Goal: Transaction & Acquisition: Purchase product/service

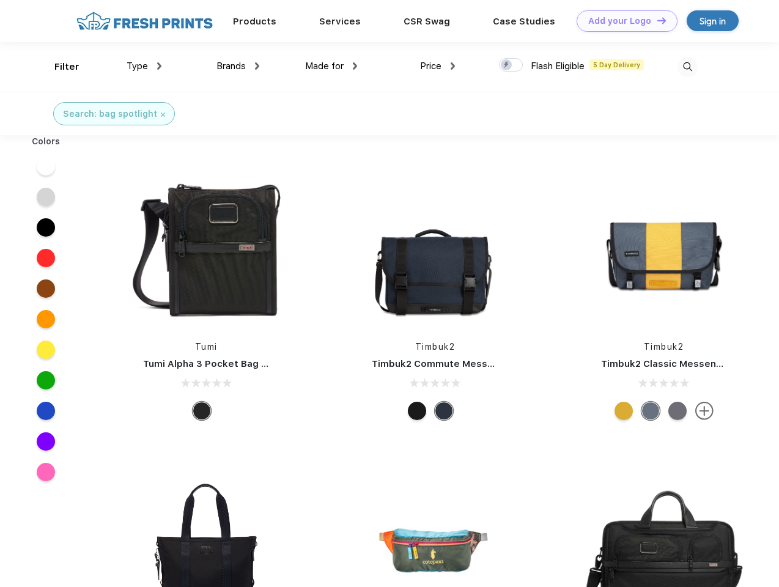
scroll to position [1, 0]
click at [622, 21] on link "Add your Logo Design Tool" at bounding box center [626, 20] width 101 height 21
click at [0, 0] on div "Design Tool" at bounding box center [0, 0] width 0 height 0
click at [656, 20] on link "Add your Logo Design Tool" at bounding box center [626, 20] width 101 height 21
click at [59, 67] on div "Filter" at bounding box center [66, 67] width 25 height 14
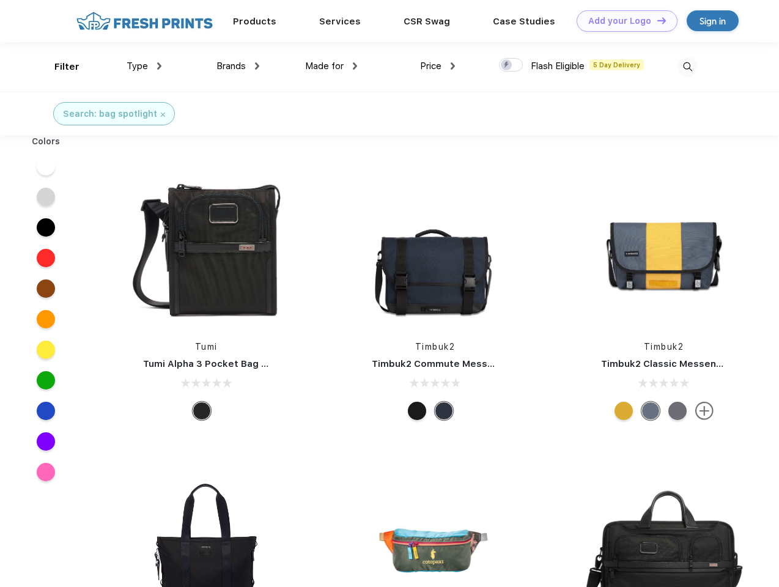
click at [144, 66] on span "Type" at bounding box center [136, 65] width 21 height 11
click at [238, 66] on span "Brands" at bounding box center [230, 65] width 29 height 11
click at [331, 66] on span "Made for" at bounding box center [324, 65] width 38 height 11
click at [438, 66] on span "Price" at bounding box center [430, 65] width 21 height 11
click at [511, 65] on div at bounding box center [511, 64] width 24 height 13
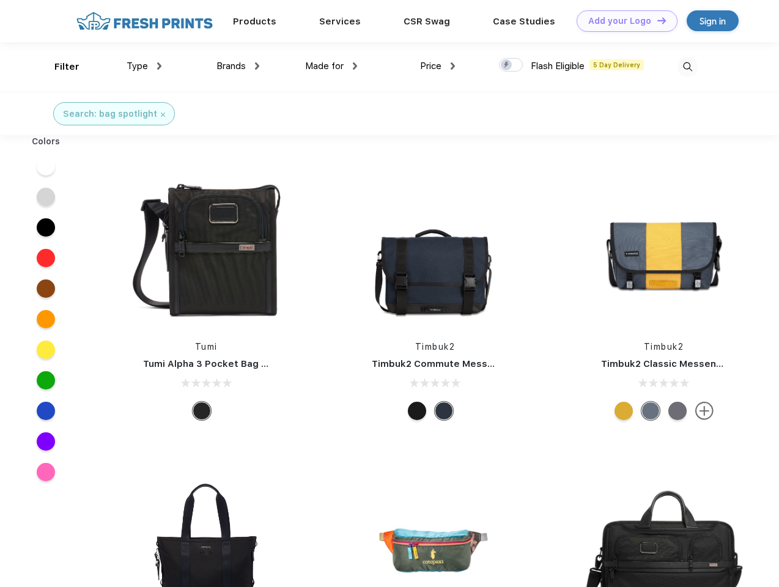
click at [507, 65] on input "checkbox" at bounding box center [503, 61] width 8 height 8
click at [687, 67] on img at bounding box center [687, 67] width 20 height 20
